Goal: Navigation & Orientation: Understand site structure

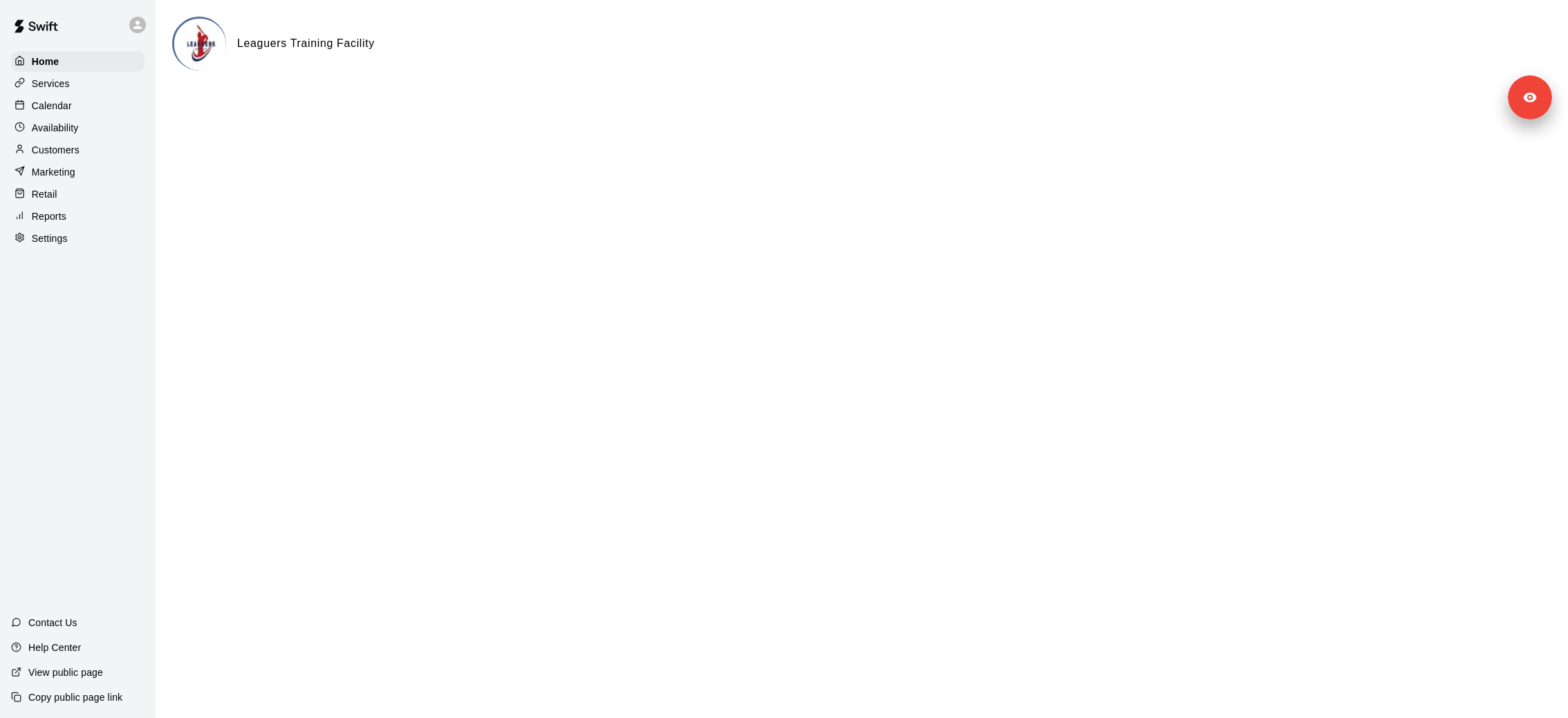
click at [77, 147] on p "Customers" at bounding box center [56, 150] width 48 height 14
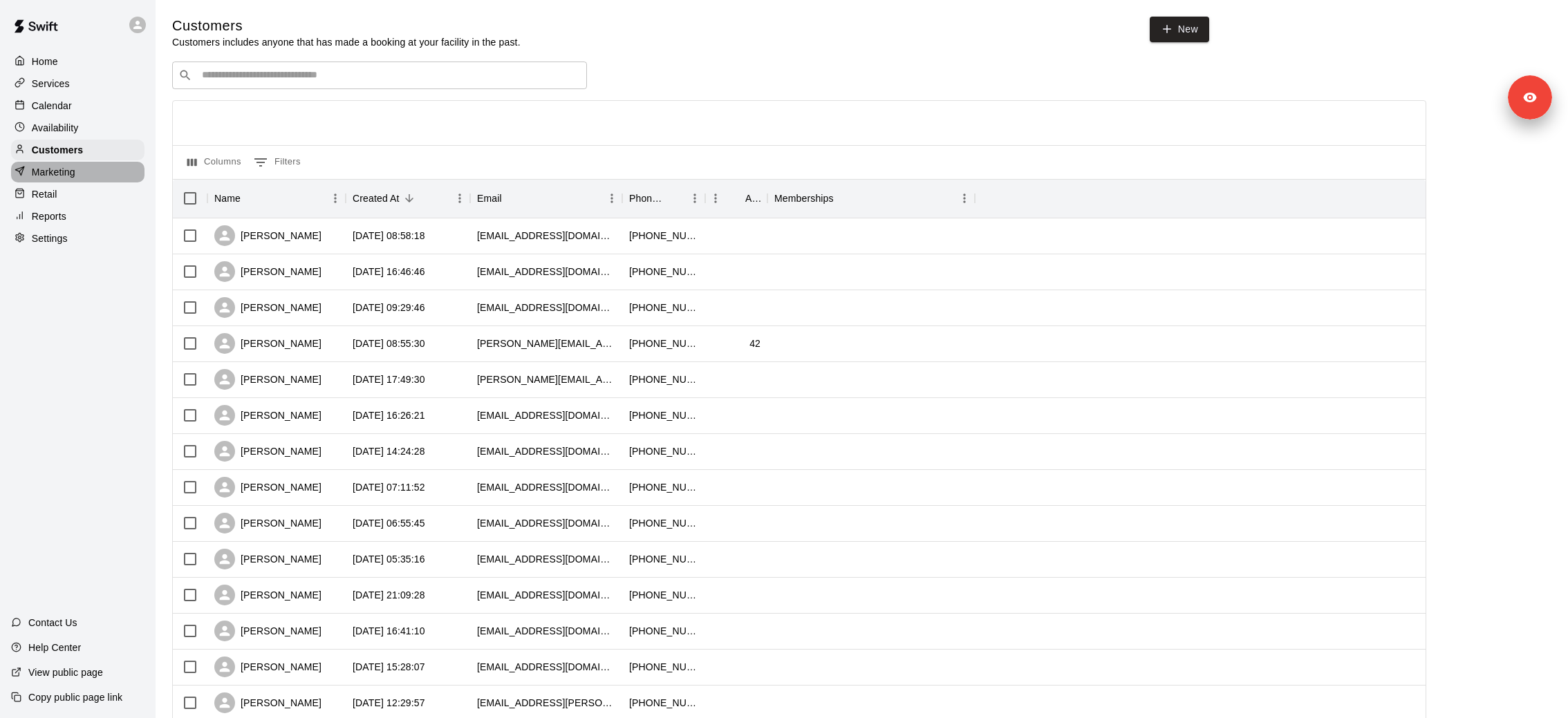
click at [80, 172] on div "Marketing" at bounding box center [78, 172] width 134 height 21
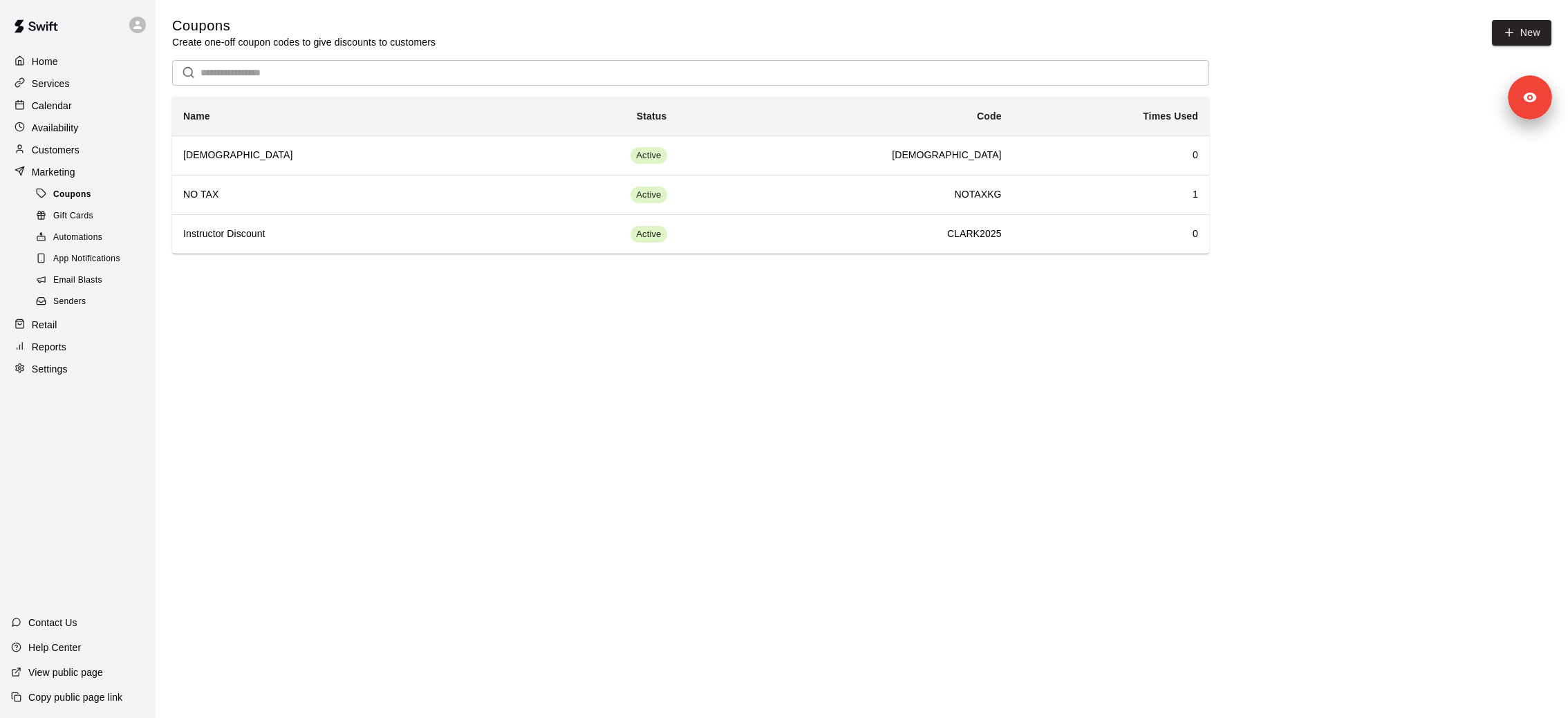
click at [86, 196] on span "Coupons" at bounding box center [72, 195] width 38 height 14
click at [87, 213] on span "Gift Cards" at bounding box center [73, 217] width 40 height 14
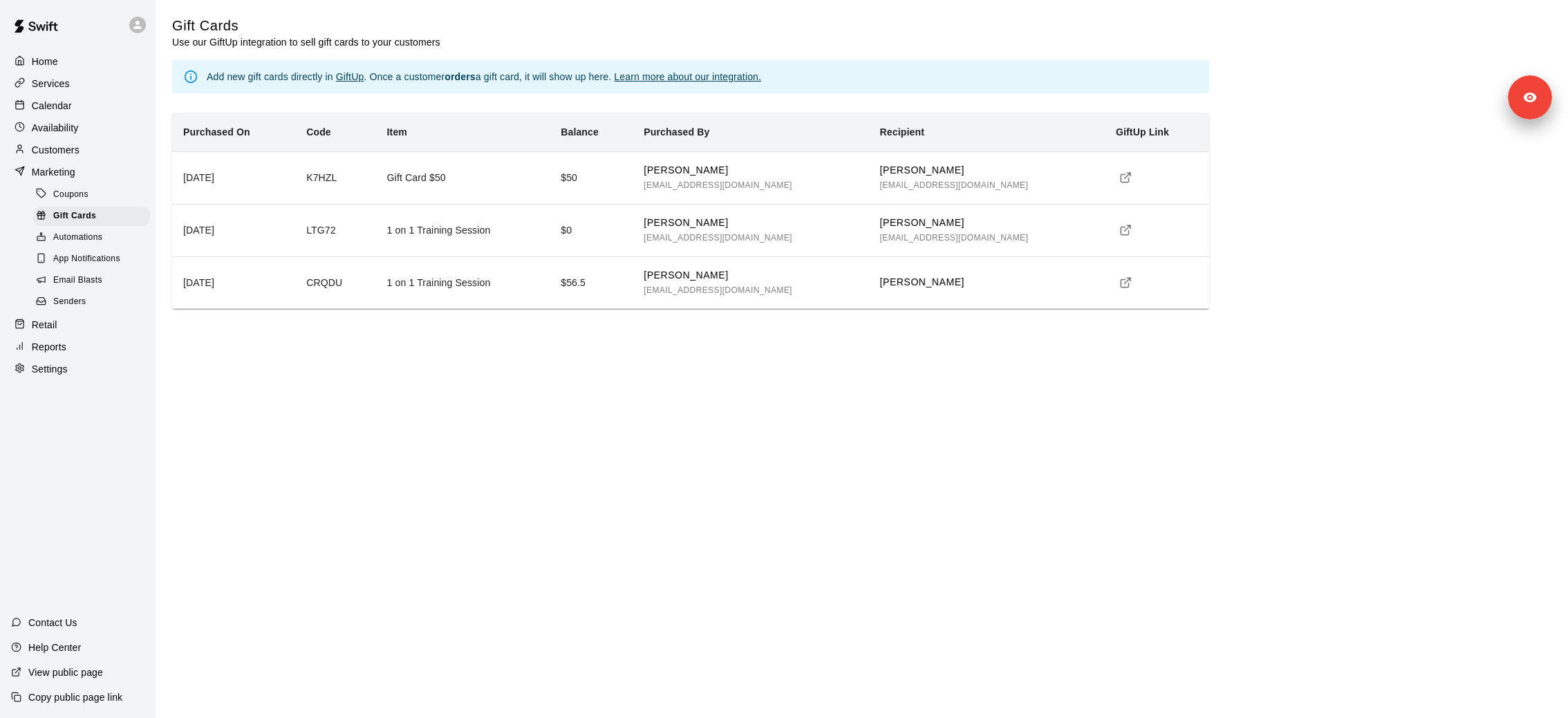
click at [406, 336] on html "Home Services Calendar Availability Customers Marketing Coupons Gift Cards Auto…" at bounding box center [784, 168] width 1568 height 336
